Goal: Task Accomplishment & Management: Manage account settings

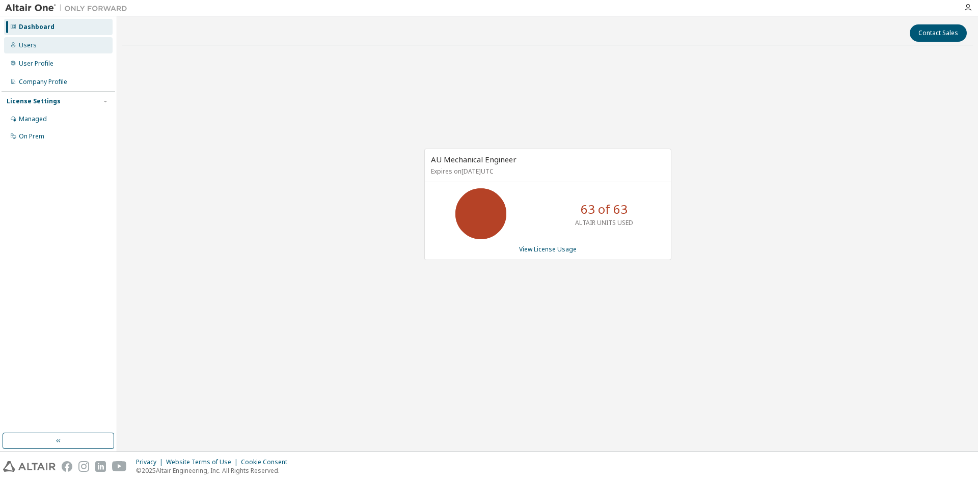
click at [28, 45] on div "Users" at bounding box center [28, 45] width 18 height 8
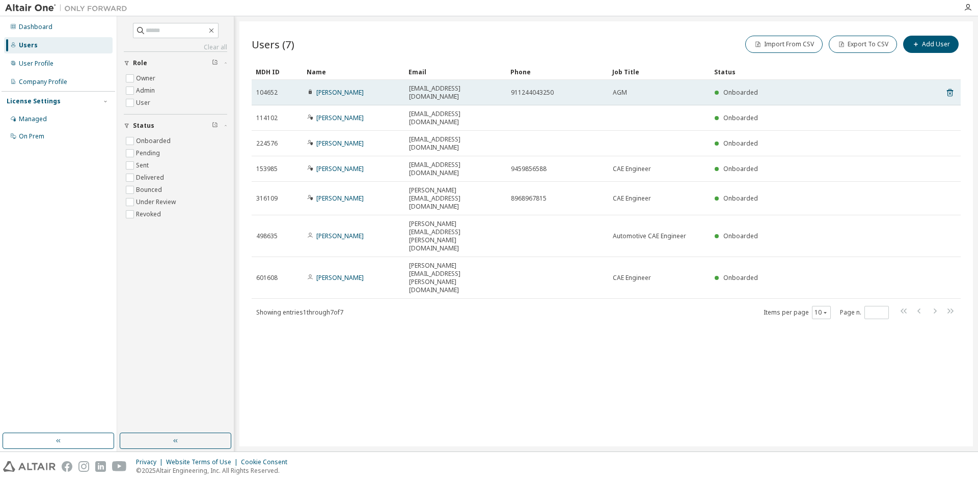
click at [307, 91] on td "[PERSON_NAME]" at bounding box center [353, 92] width 102 height 25
click at [392, 91] on div "[PERSON_NAME]" at bounding box center [353, 93] width 93 height 8
drag, startPoint x: 267, startPoint y: 86, endPoint x: 379, endPoint y: 85, distance: 112.0
click at [379, 85] on tr "104652 Manu Sharma manu.sharma@g-ushin.com 911244043250 AGM Onboarded" at bounding box center [606, 92] width 709 height 25
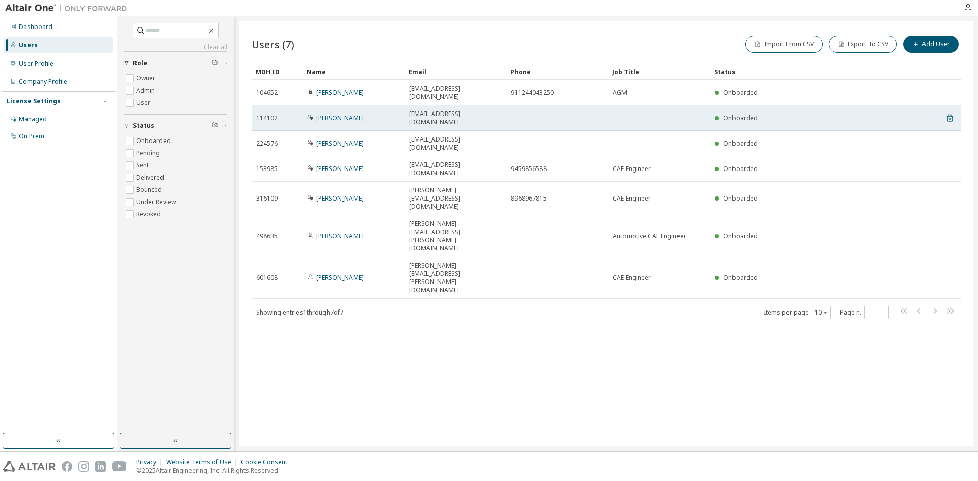
click at [952, 115] on icon at bounding box center [950, 119] width 6 height 8
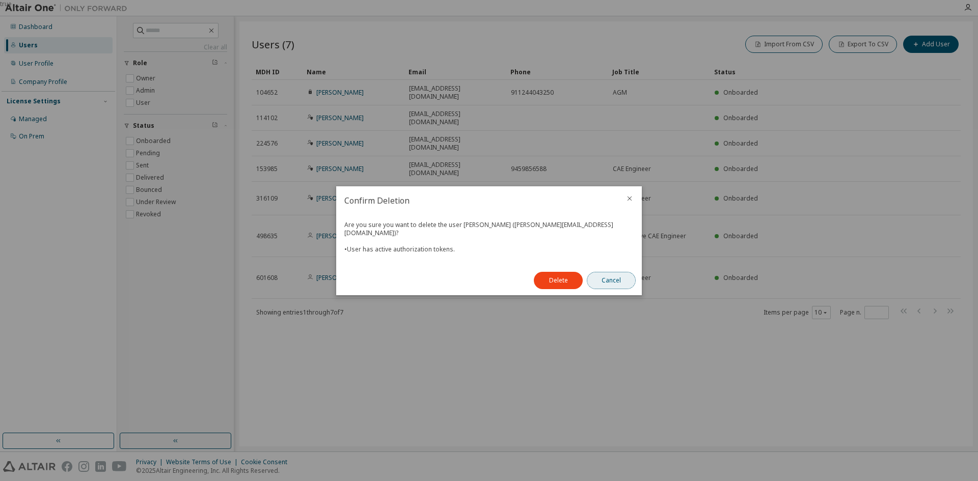
click at [607, 277] on button "Cancel" at bounding box center [611, 280] width 49 height 17
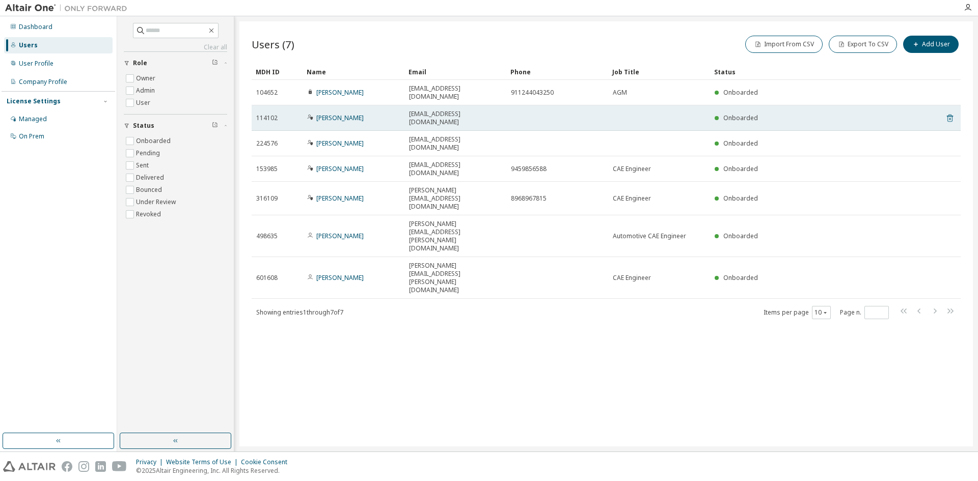
click at [950, 112] on icon at bounding box center [949, 118] width 9 height 12
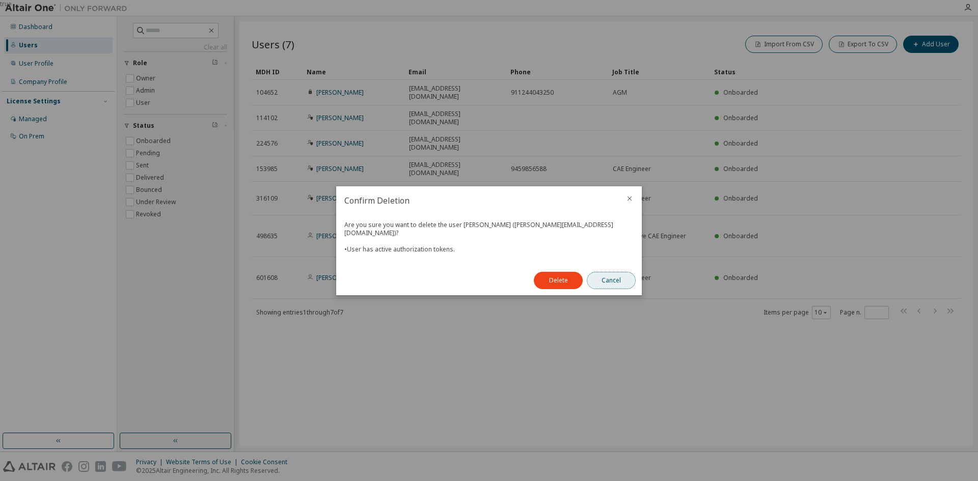
click at [600, 276] on button "Cancel" at bounding box center [611, 280] width 49 height 17
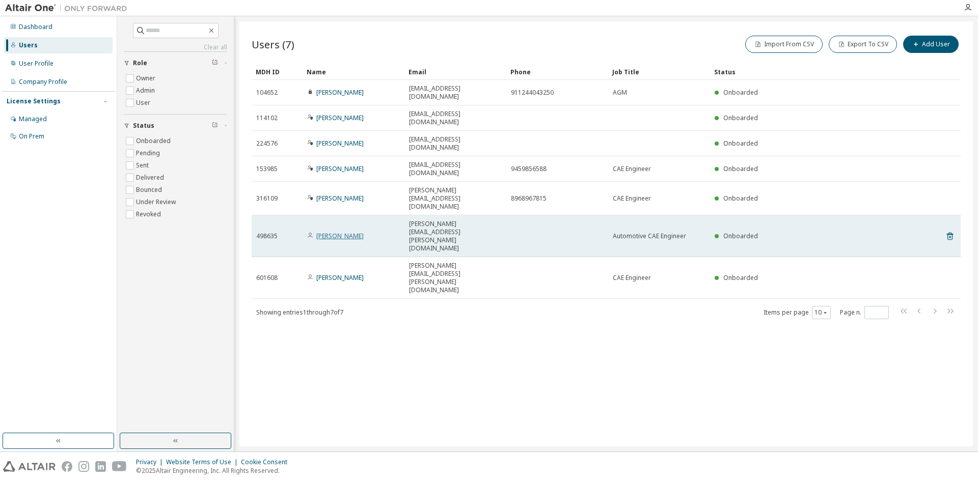
click at [325, 232] on link "[PERSON_NAME]" at bounding box center [339, 236] width 47 height 9
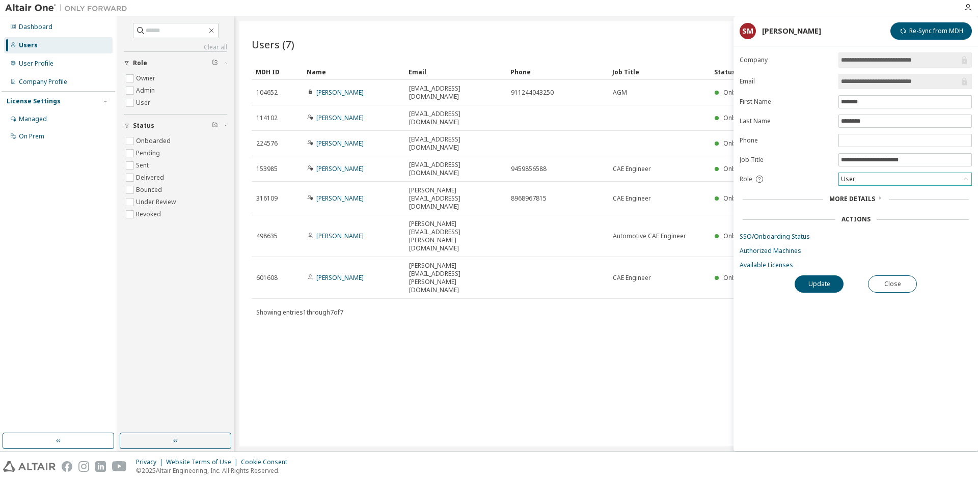
click at [869, 176] on div "User" at bounding box center [905, 179] width 132 height 12
click at [760, 216] on div "Actions" at bounding box center [855, 219] width 226 height 8
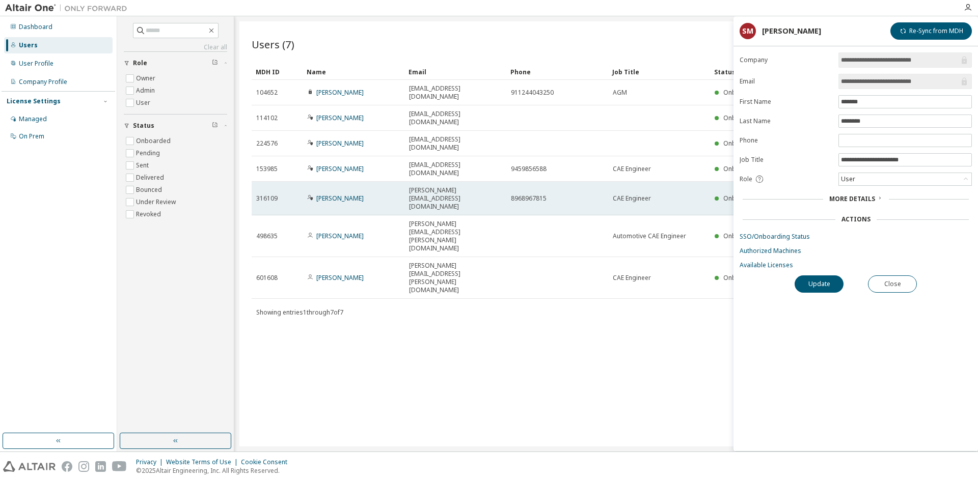
click at [370, 182] on td "[PERSON_NAME]" at bounding box center [353, 199] width 102 height 34
click at [347, 194] on link "[PERSON_NAME]" at bounding box center [339, 198] width 47 height 9
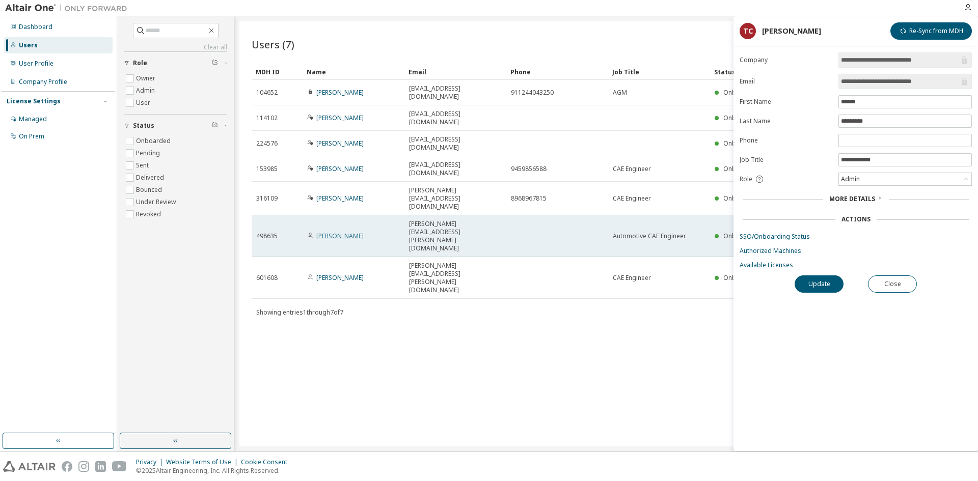
click at [352, 232] on link "[PERSON_NAME]" at bounding box center [339, 236] width 47 height 9
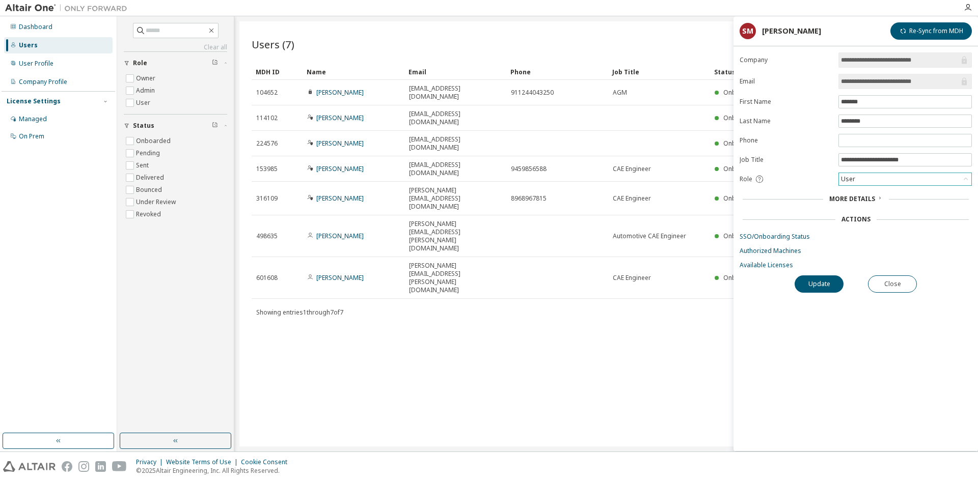
click at [875, 178] on div "User" at bounding box center [905, 179] width 132 height 12
click at [852, 192] on li "Admin" at bounding box center [904, 192] width 130 height 13
click at [826, 280] on button "Update" at bounding box center [818, 284] width 49 height 17
click at [890, 282] on button "Close" at bounding box center [892, 284] width 49 height 17
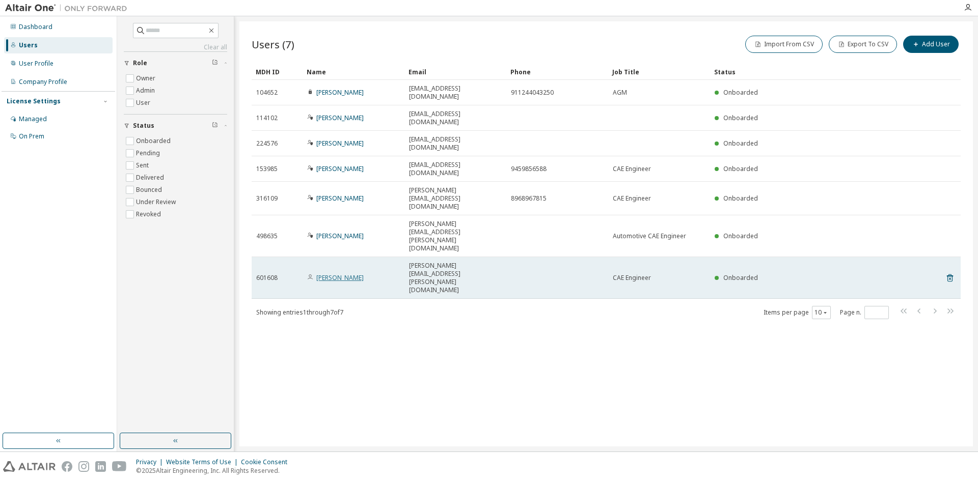
click at [325, 273] on link "[PERSON_NAME]" at bounding box center [339, 277] width 47 height 9
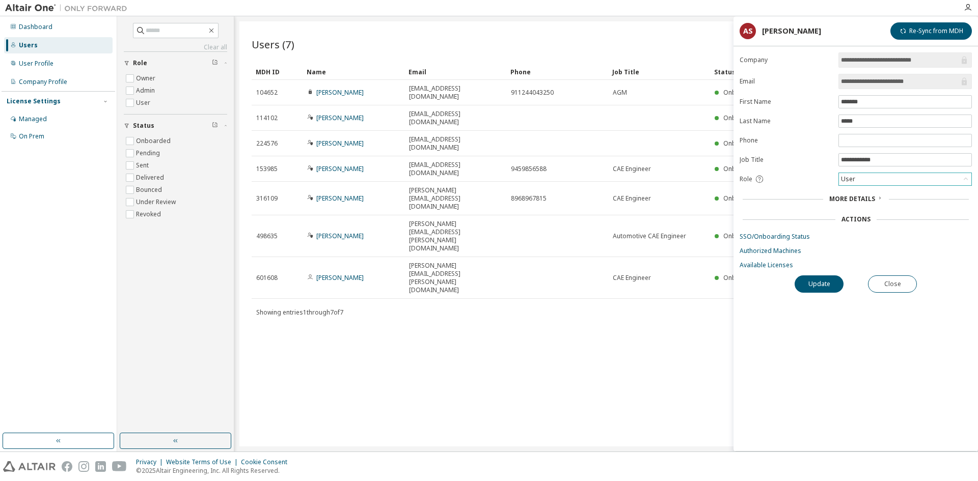
click at [878, 182] on div "User" at bounding box center [905, 179] width 132 height 12
click at [853, 190] on li "Admin" at bounding box center [904, 192] width 130 height 13
click at [828, 283] on button "Update" at bounding box center [818, 284] width 49 height 17
click at [906, 281] on button "Close" at bounding box center [892, 284] width 49 height 17
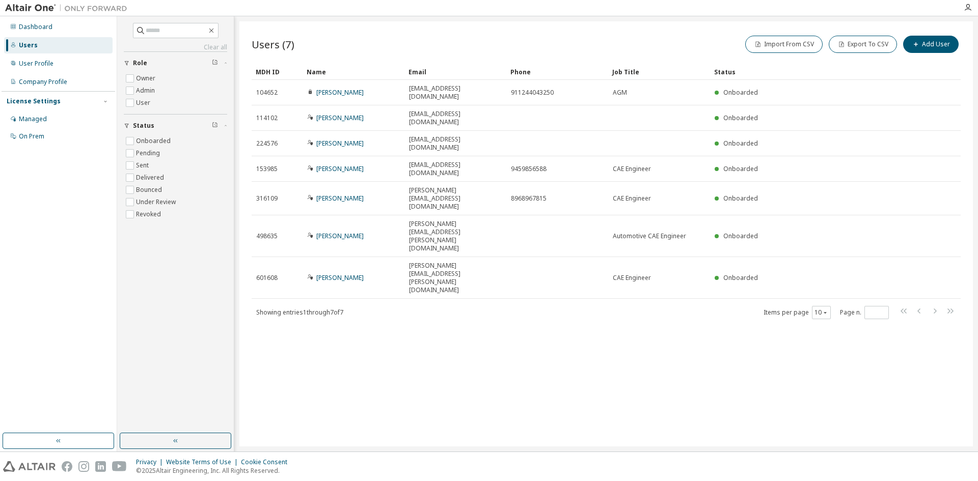
click at [457, 271] on div "Users (7) Import From CSV Export To CSV Add User Clear Load Save Save As Field …" at bounding box center [605, 233] width 733 height 425
click at [525, 277] on div "Users (7) Import From CSV Export To CSV Add User Clear Load Save Save As Field …" at bounding box center [605, 233] width 733 height 425
click at [505, 271] on div "Users (7) Import From CSV Export To CSV Add User Clear Load Save Save As Field …" at bounding box center [605, 233] width 733 height 425
click at [803, 262] on div "Users (7) Import From CSV Export To CSV Add User Clear Load Save Save As Field …" at bounding box center [605, 233] width 733 height 425
click at [20, 5] on img at bounding box center [68, 8] width 127 height 10
